Goal: Use online tool/utility: Utilize a website feature to perform a specific function

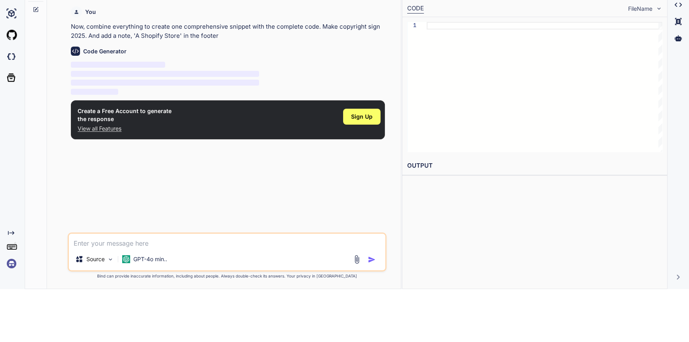
scroll to position [60, 0]
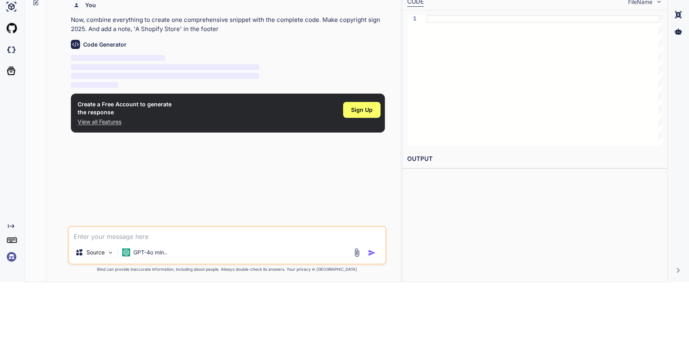
type textarea "x"
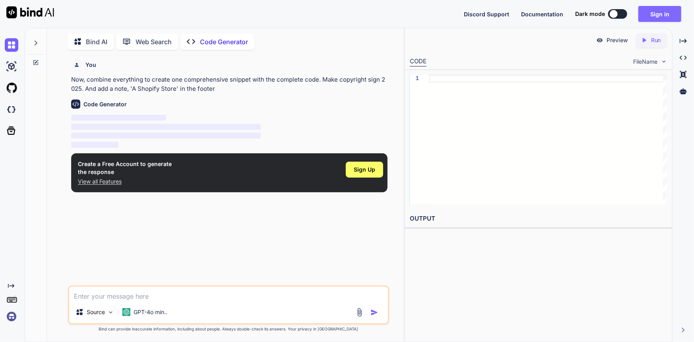
click at [666, 16] on button "Sign in" at bounding box center [660, 14] width 43 height 16
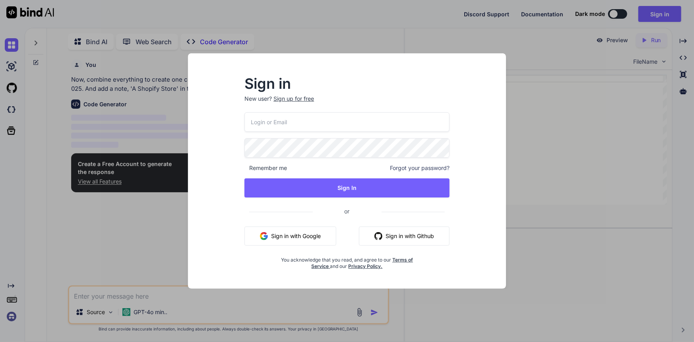
click at [285, 232] on button "Sign in with Google" at bounding box center [291, 235] width 92 height 19
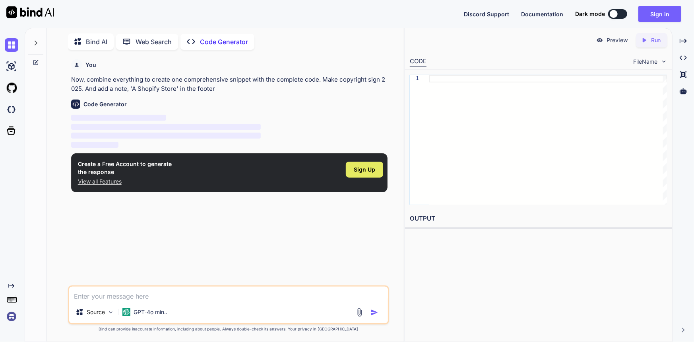
click at [372, 172] on span "Sign Up" at bounding box center [364, 169] width 21 height 8
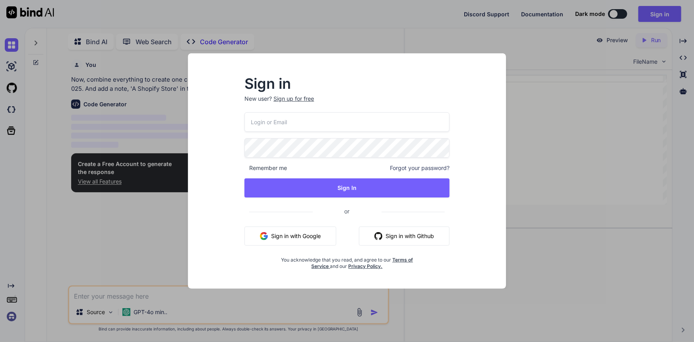
click at [277, 236] on button "Sign in with Google" at bounding box center [291, 235] width 92 height 19
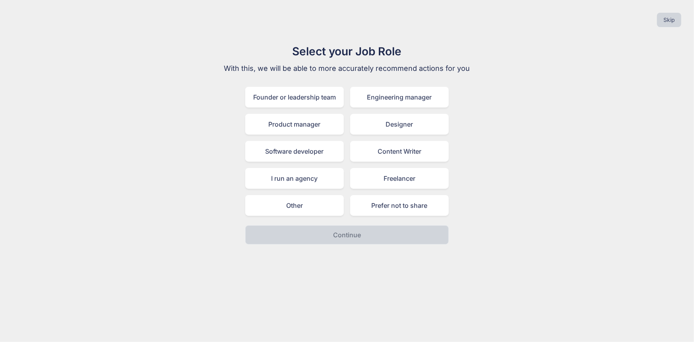
click at [566, 162] on div "Select your Job Role With this, we will be able to more accurately recommend ac…" at bounding box center [347, 143] width 682 height 201
click at [402, 101] on div "Engineering manager" at bounding box center [399, 97] width 99 height 21
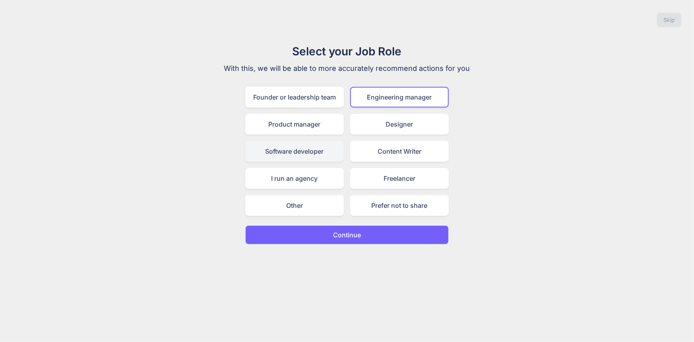
click at [281, 151] on div "Software developer" at bounding box center [294, 151] width 99 height 21
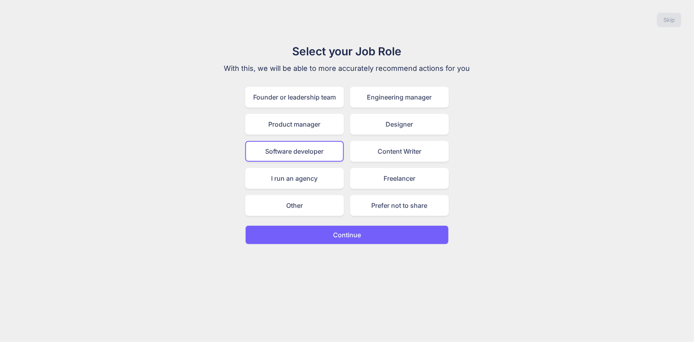
click at [335, 230] on p "Continue" at bounding box center [347, 235] width 28 height 10
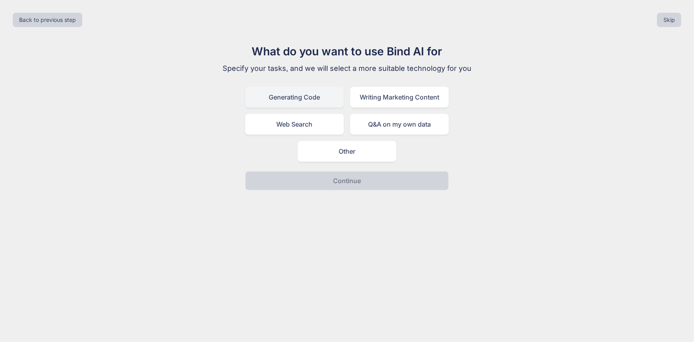
click at [304, 99] on div "Generating Code" at bounding box center [294, 97] width 99 height 21
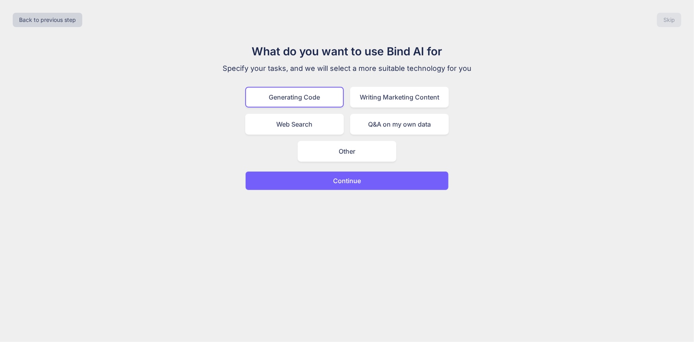
click at [359, 183] on p "Continue" at bounding box center [347, 181] width 28 height 10
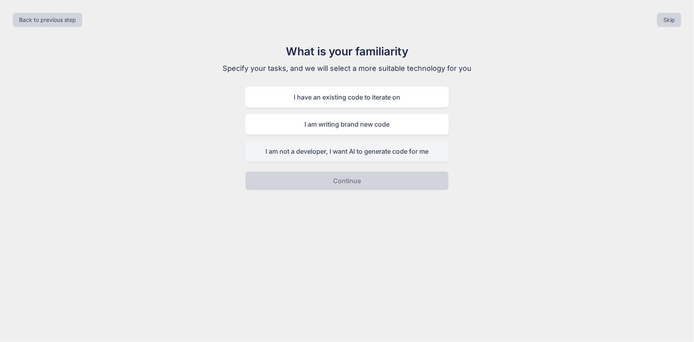
drag, startPoint x: 358, startPoint y: 144, endPoint x: 356, endPoint y: 154, distance: 11.0
click at [358, 144] on div "I am not a developer, I want AI to generate code for me" at bounding box center [347, 151] width 204 height 21
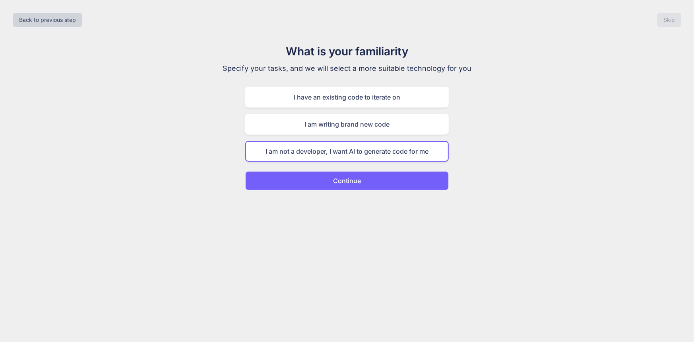
click at [350, 183] on p "Continue" at bounding box center [347, 181] width 28 height 10
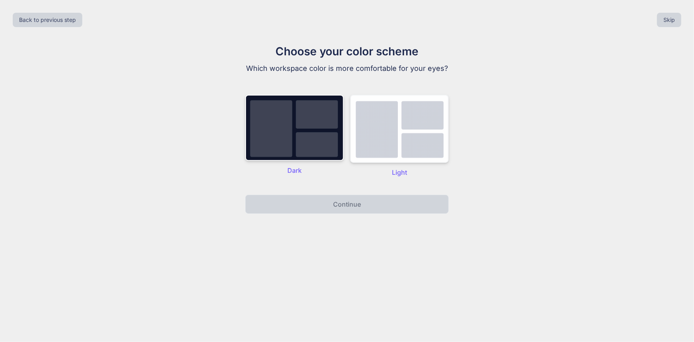
click at [414, 128] on img at bounding box center [399, 129] width 99 height 68
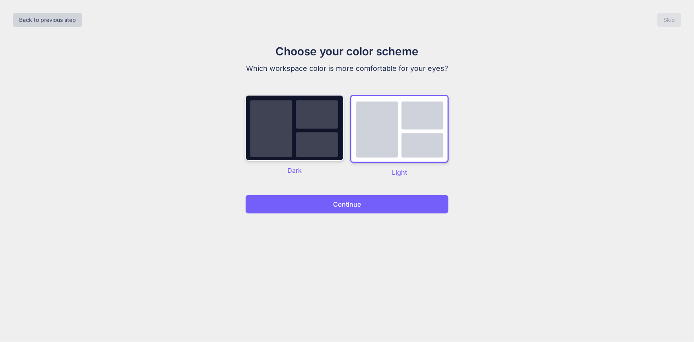
click at [251, 123] on img at bounding box center [294, 128] width 99 height 66
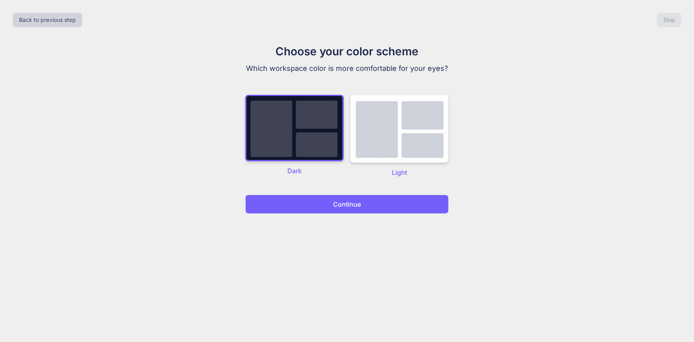
click at [408, 146] on img at bounding box center [399, 129] width 99 height 68
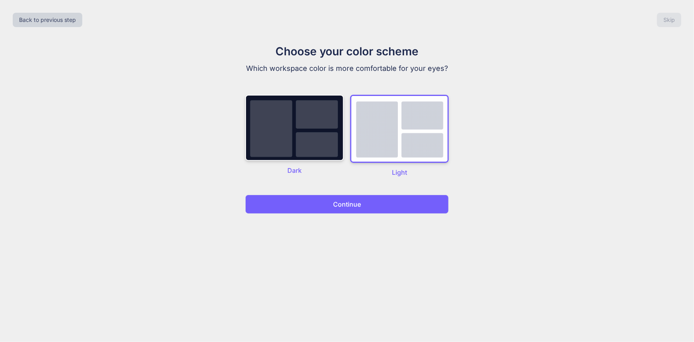
click at [335, 201] on p "Continue" at bounding box center [347, 204] width 28 height 10
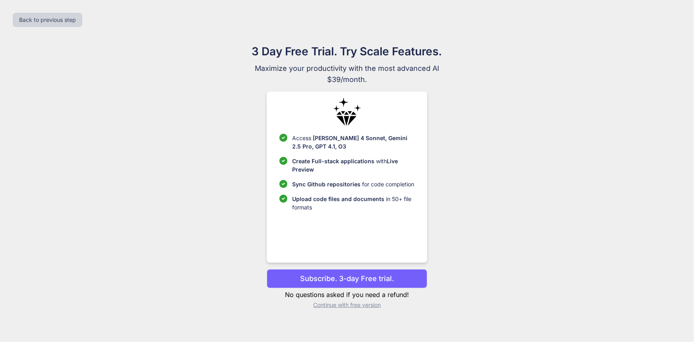
click at [336, 274] on p "Subscribe. 3-day Free trial." at bounding box center [347, 278] width 94 height 11
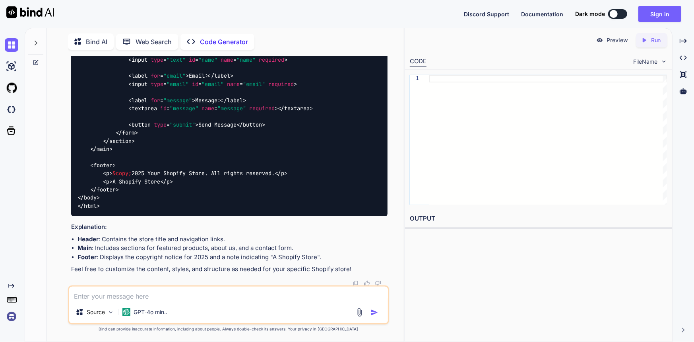
scroll to position [389, 0]
click at [165, 297] on textarea at bounding box center [228, 293] width 319 height 14
click at [146, 311] on p "GPT-4o min.." at bounding box center [151, 312] width 34 height 8
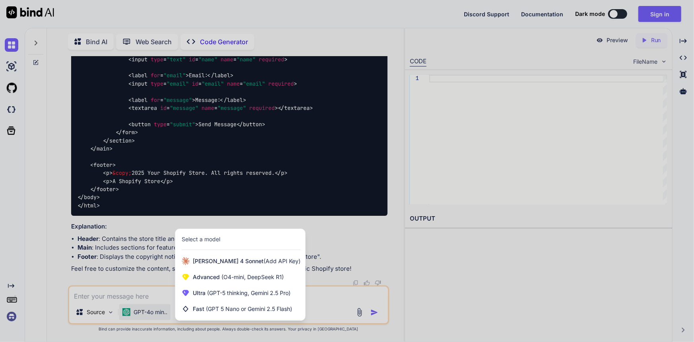
click at [321, 299] on div at bounding box center [347, 171] width 694 height 342
type textarea "x"
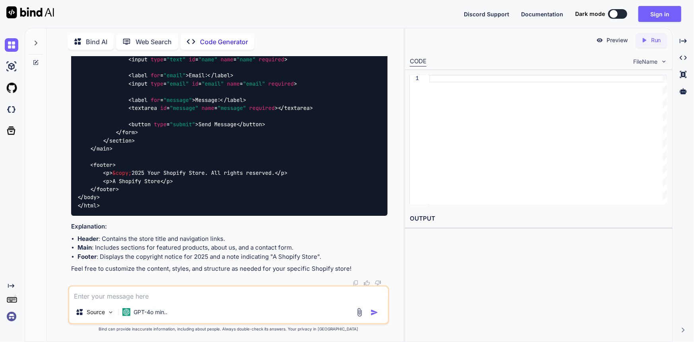
click at [229, 296] on textarea at bounding box center [228, 293] width 319 height 14
paste textarea "Code a shopify store for me using the following information: Name: Craftsy Goal…"
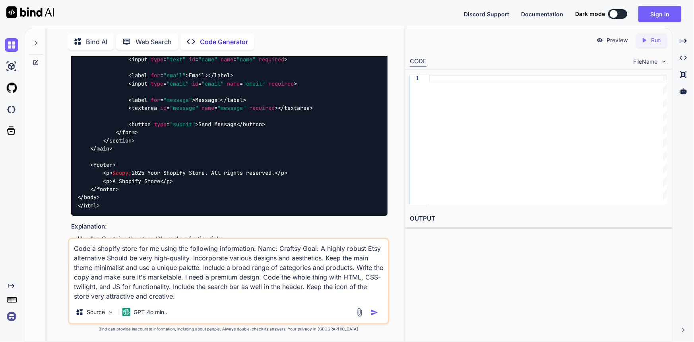
click at [108, 249] on textarea "Code a shopify store for me using the following information: Name: Craftsy Goal…" at bounding box center [228, 270] width 319 height 62
type textarea "Code a shopify store for me using the following information: Name: Craftsy Goal…"
drag, startPoint x: 108, startPoint y: 249, endPoint x: 234, endPoint y: 303, distance: 136.8
click at [236, 303] on div "Code a shopify store for me using the following information: Name: Craftsy Goal…" at bounding box center [228, 280] width 321 height 87
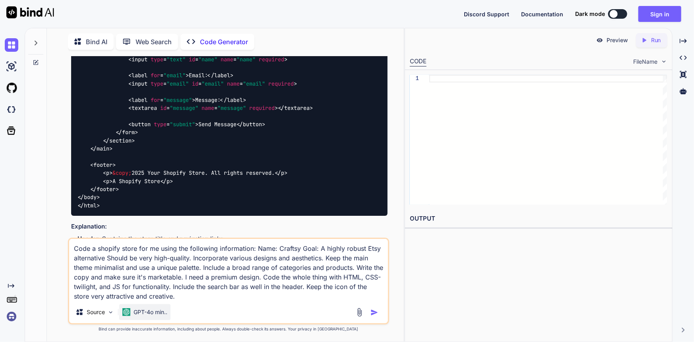
click at [155, 311] on p "GPT-4o min.." at bounding box center [151, 312] width 34 height 8
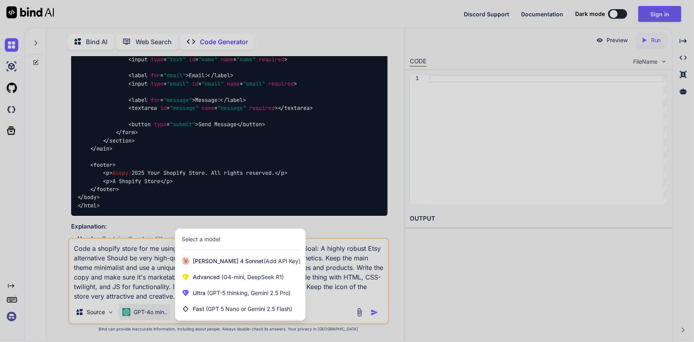
click at [324, 278] on div at bounding box center [347, 171] width 694 height 342
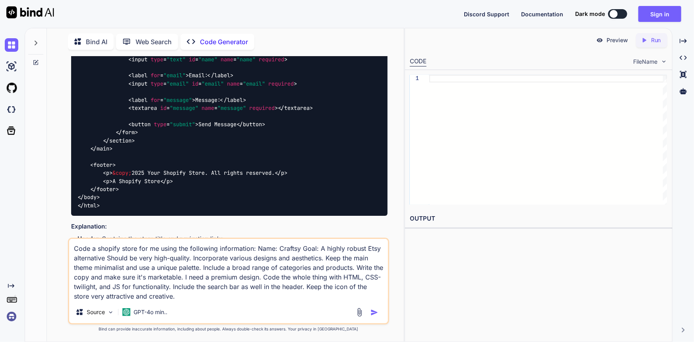
click at [373, 312] on img "button" at bounding box center [375, 312] width 8 height 8
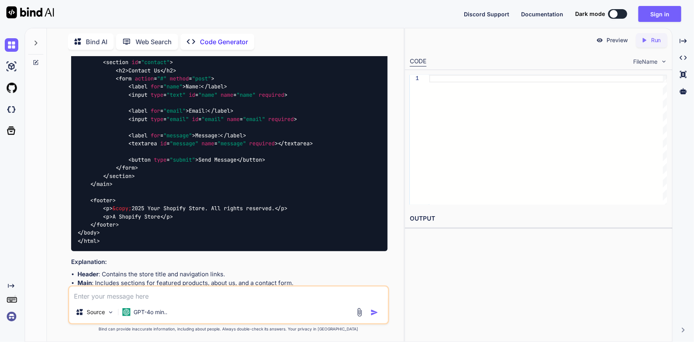
scroll to position [556, 0]
